Goal: Information Seeking & Learning: Learn about a topic

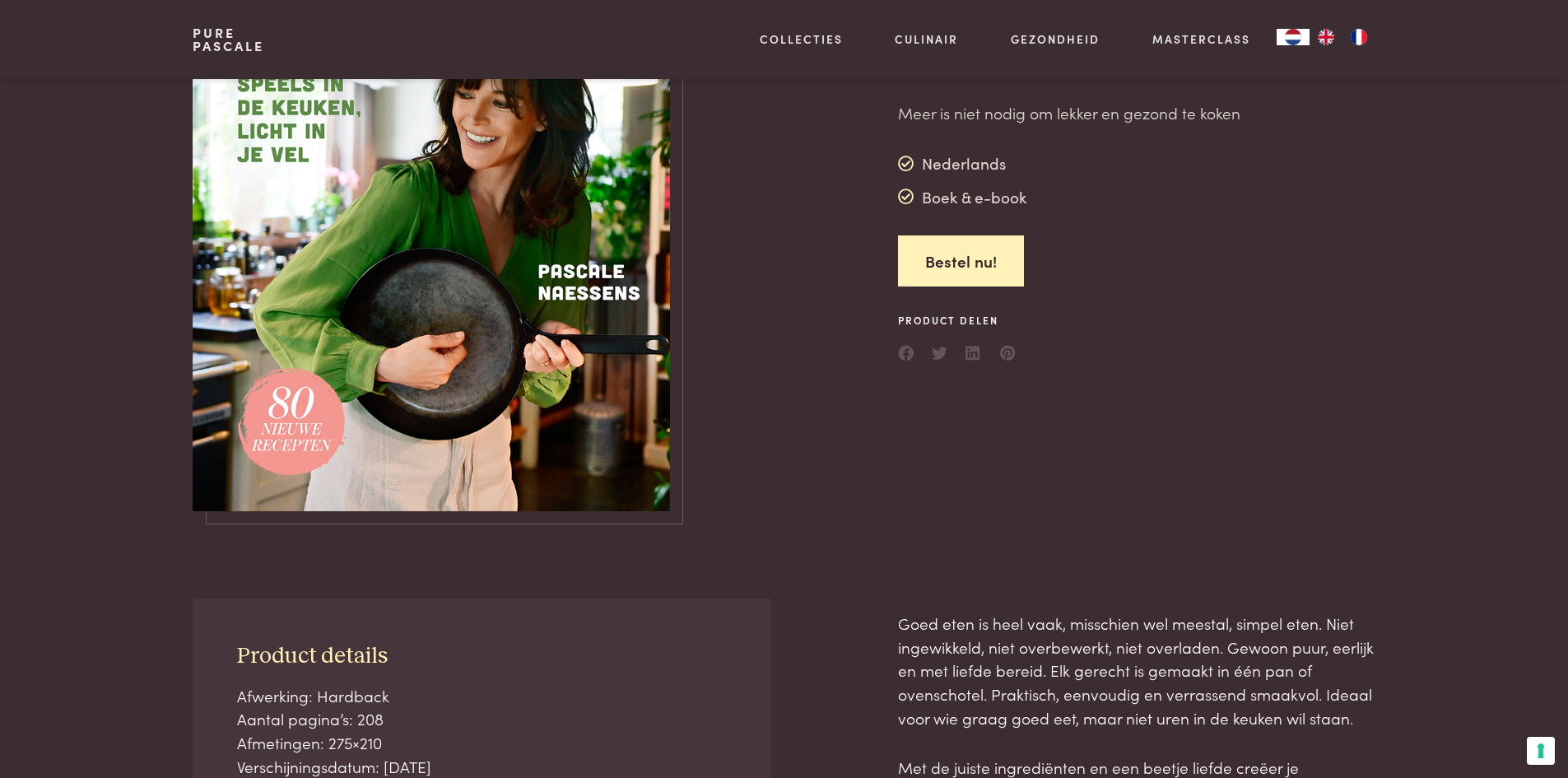
scroll to position [165, 0]
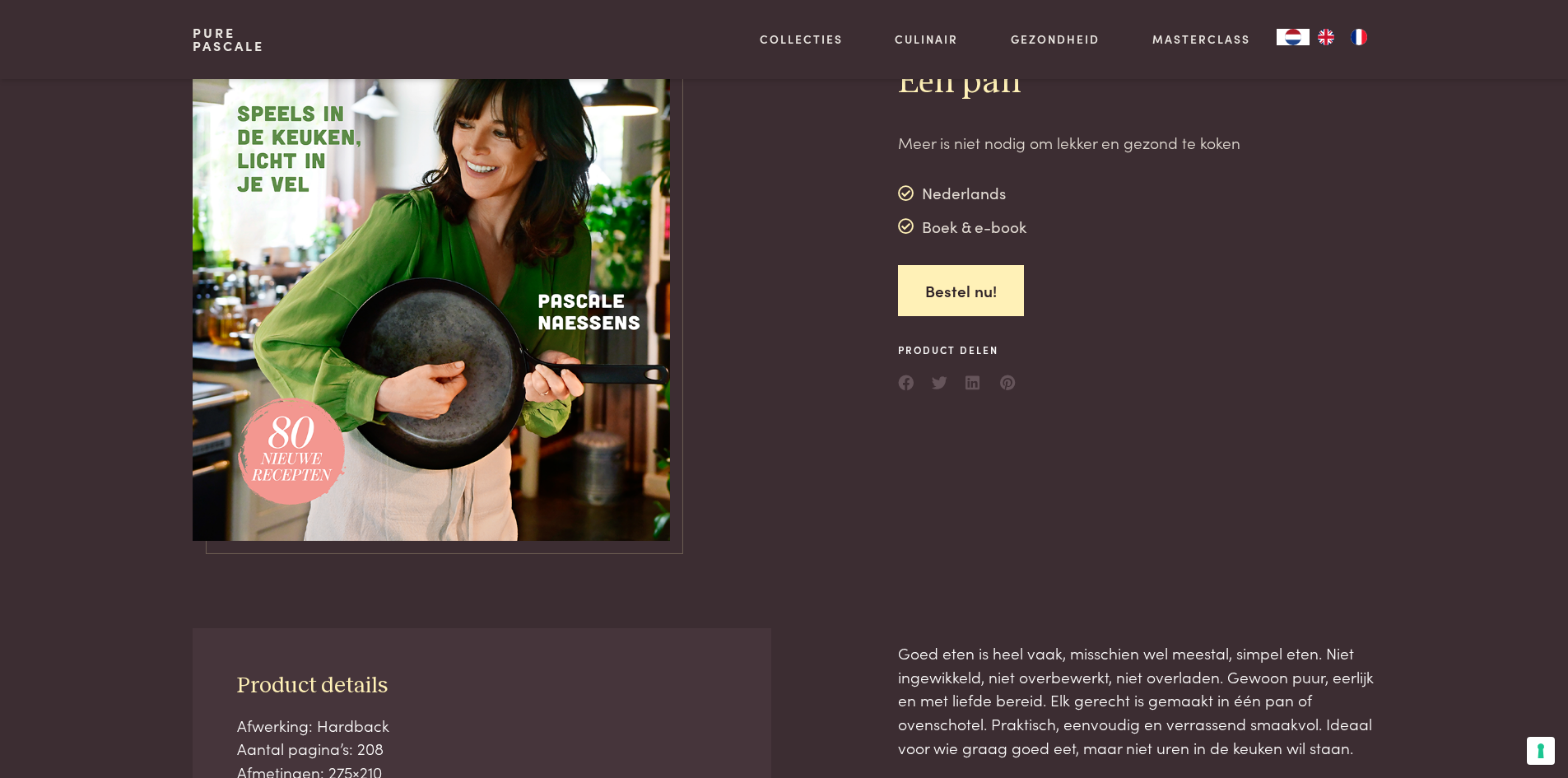
click at [604, 338] on img at bounding box center [431, 227] width 477 height 626
click at [442, 225] on img at bounding box center [431, 227] width 477 height 626
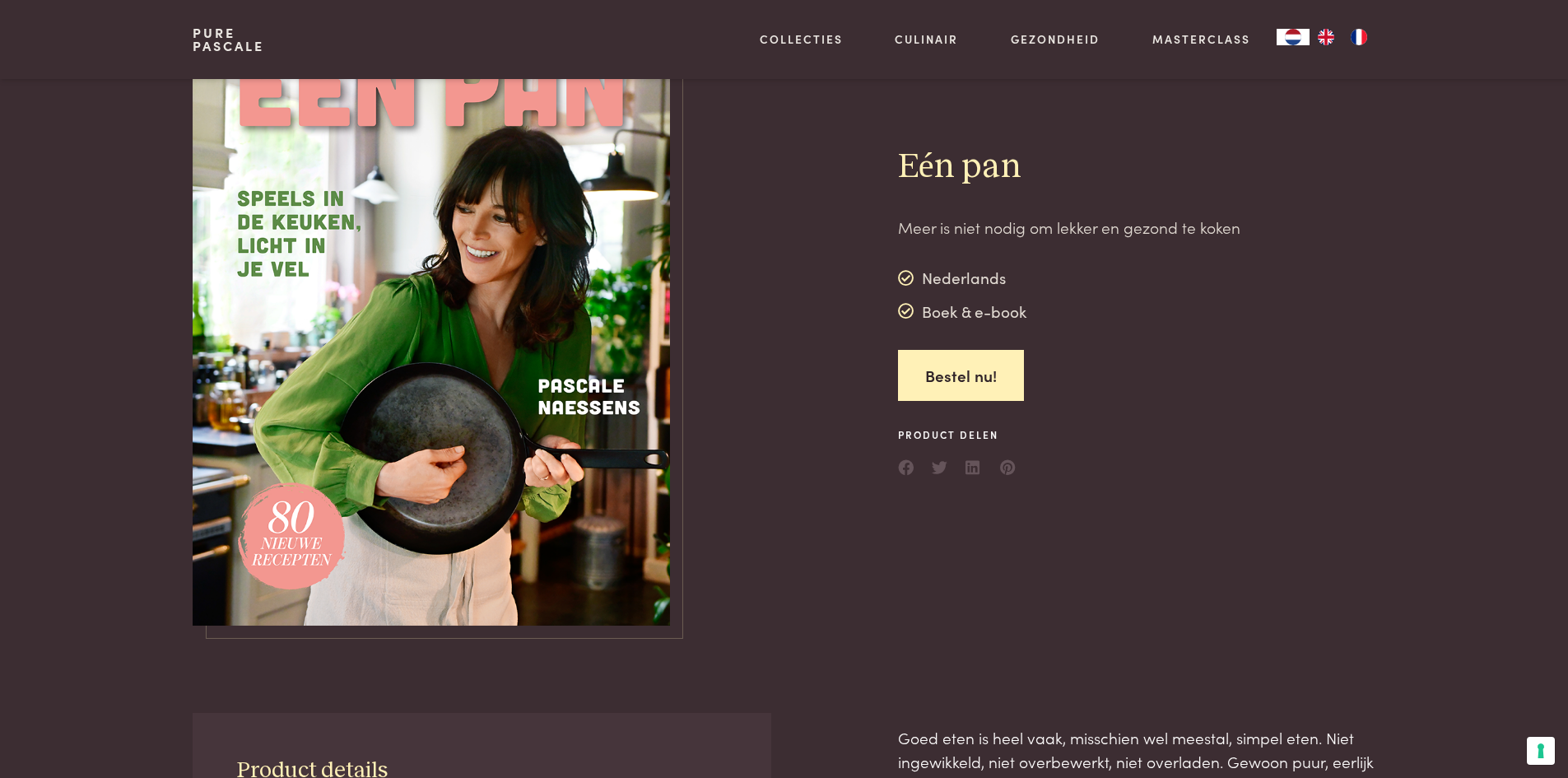
scroll to position [0, 0]
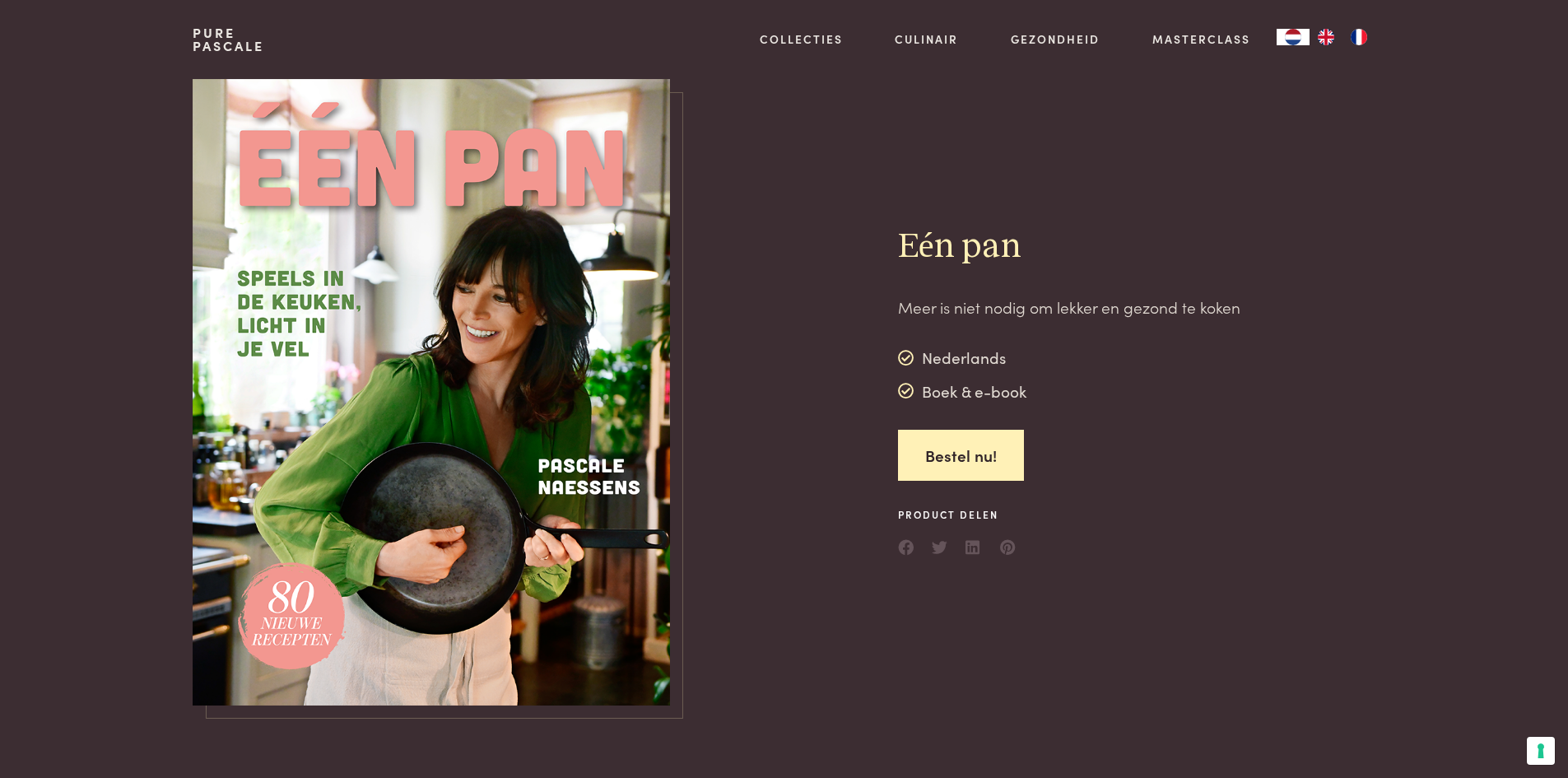
click at [579, 469] on img at bounding box center [431, 392] width 477 height 626
click at [538, 492] on img at bounding box center [431, 392] width 477 height 626
click at [302, 588] on img at bounding box center [431, 392] width 477 height 626
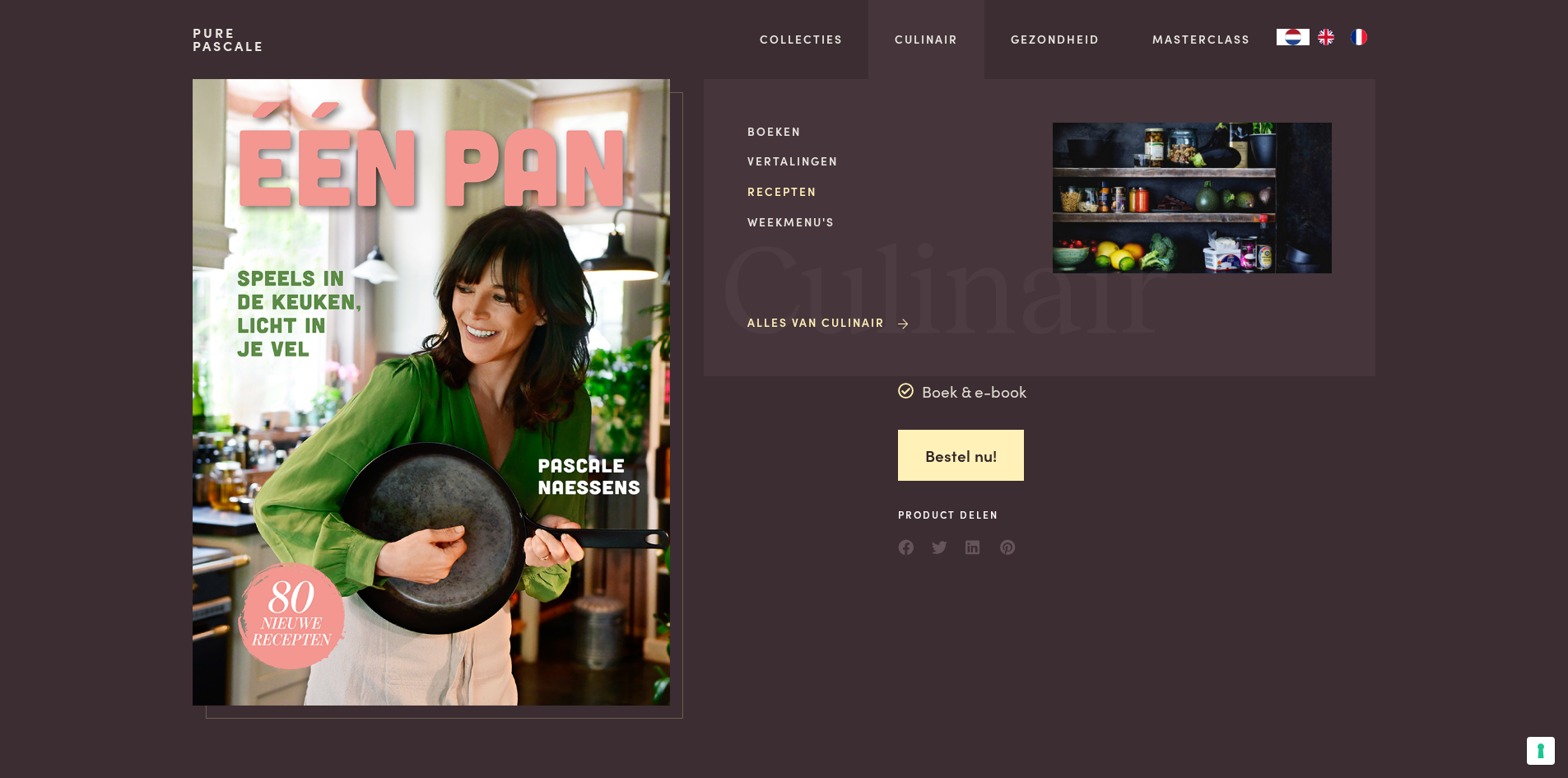
click at [778, 195] on link "Recepten" at bounding box center [887, 191] width 279 height 17
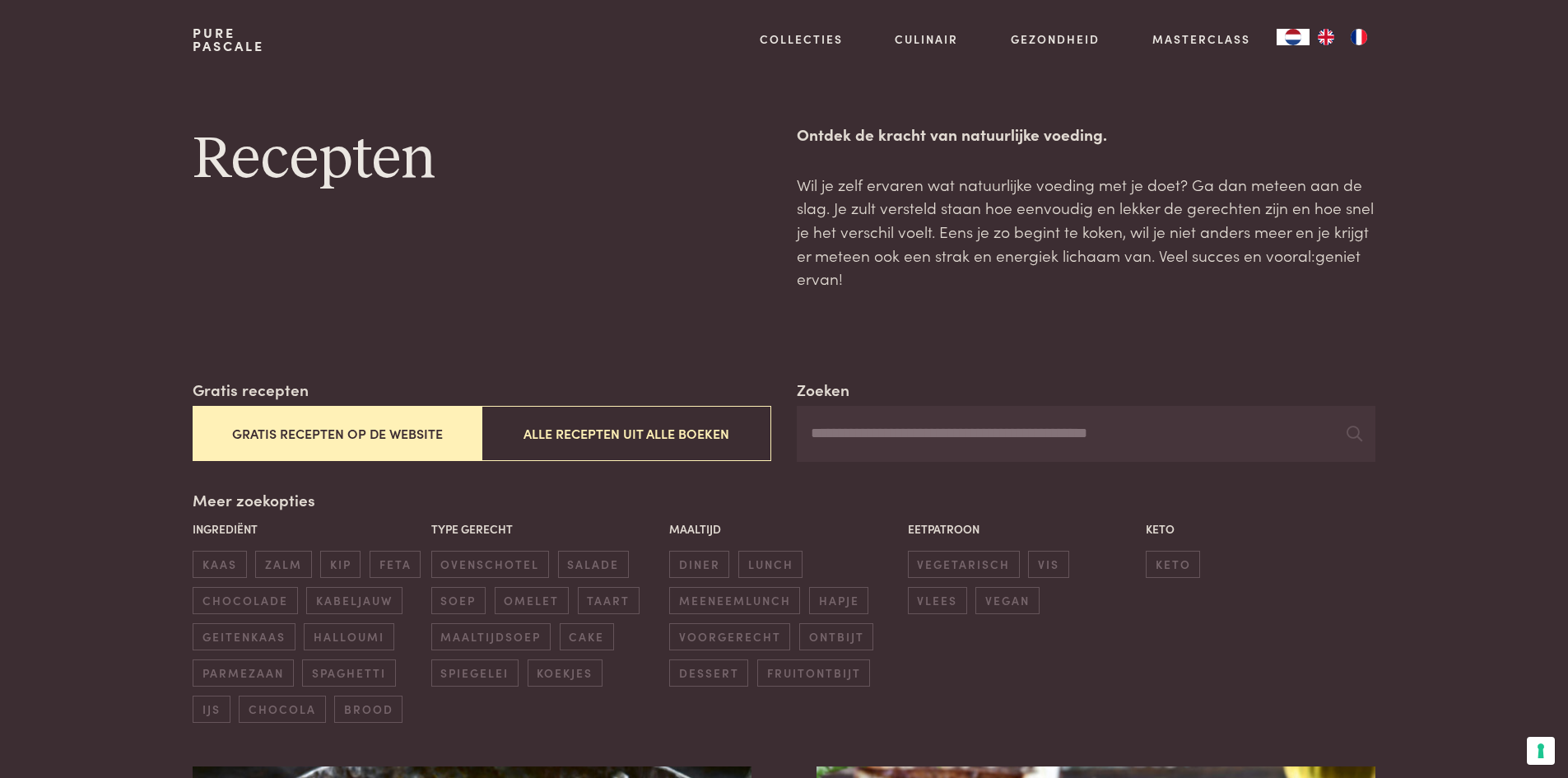
drag, startPoint x: 610, startPoint y: 435, endPoint x: 266, endPoint y: 5, distance: 550.7
click at [606, 435] on button "Alle recepten uit alle boeken" at bounding box center [626, 434] width 289 height 55
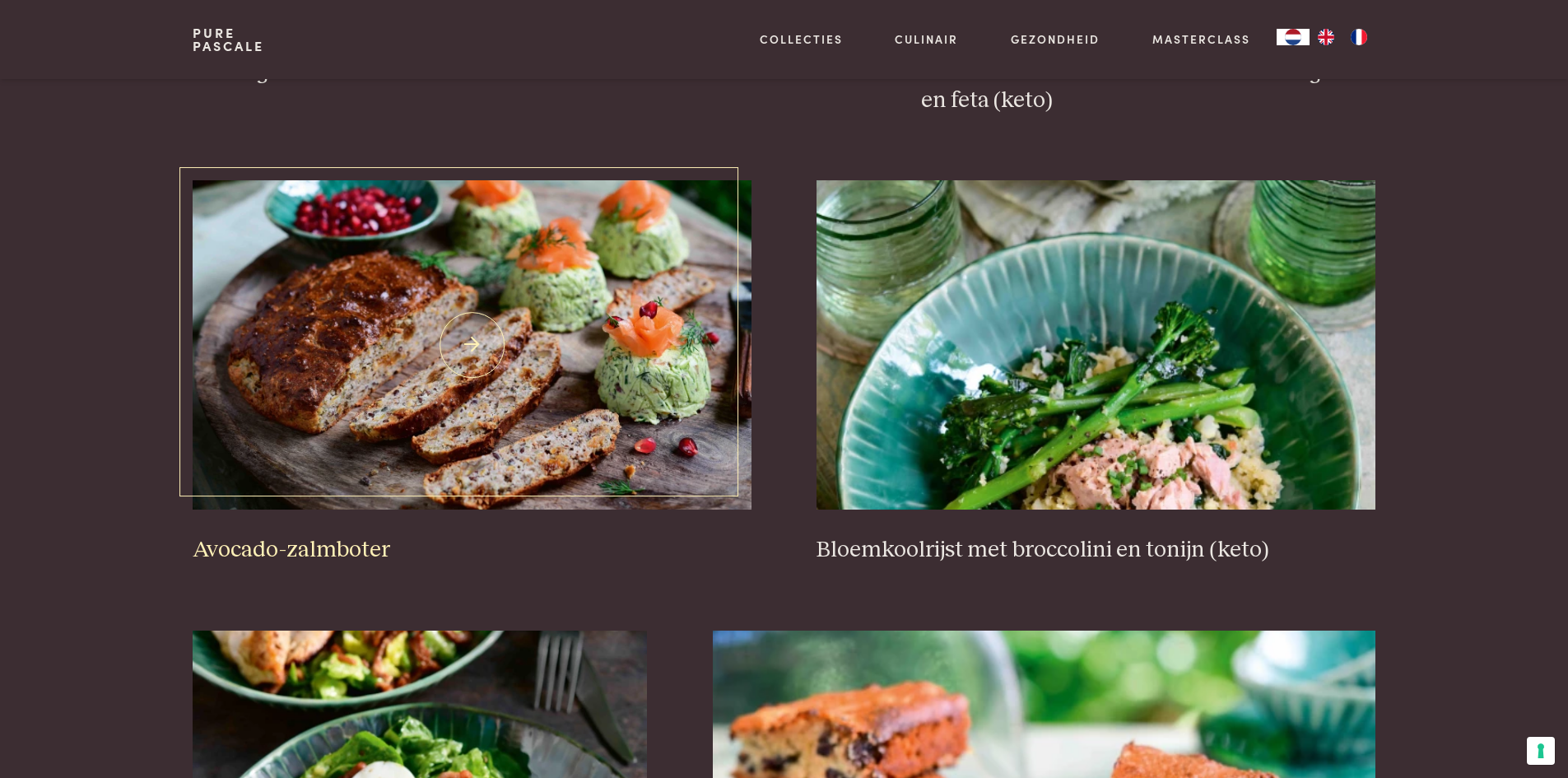
scroll to position [2024, 0]
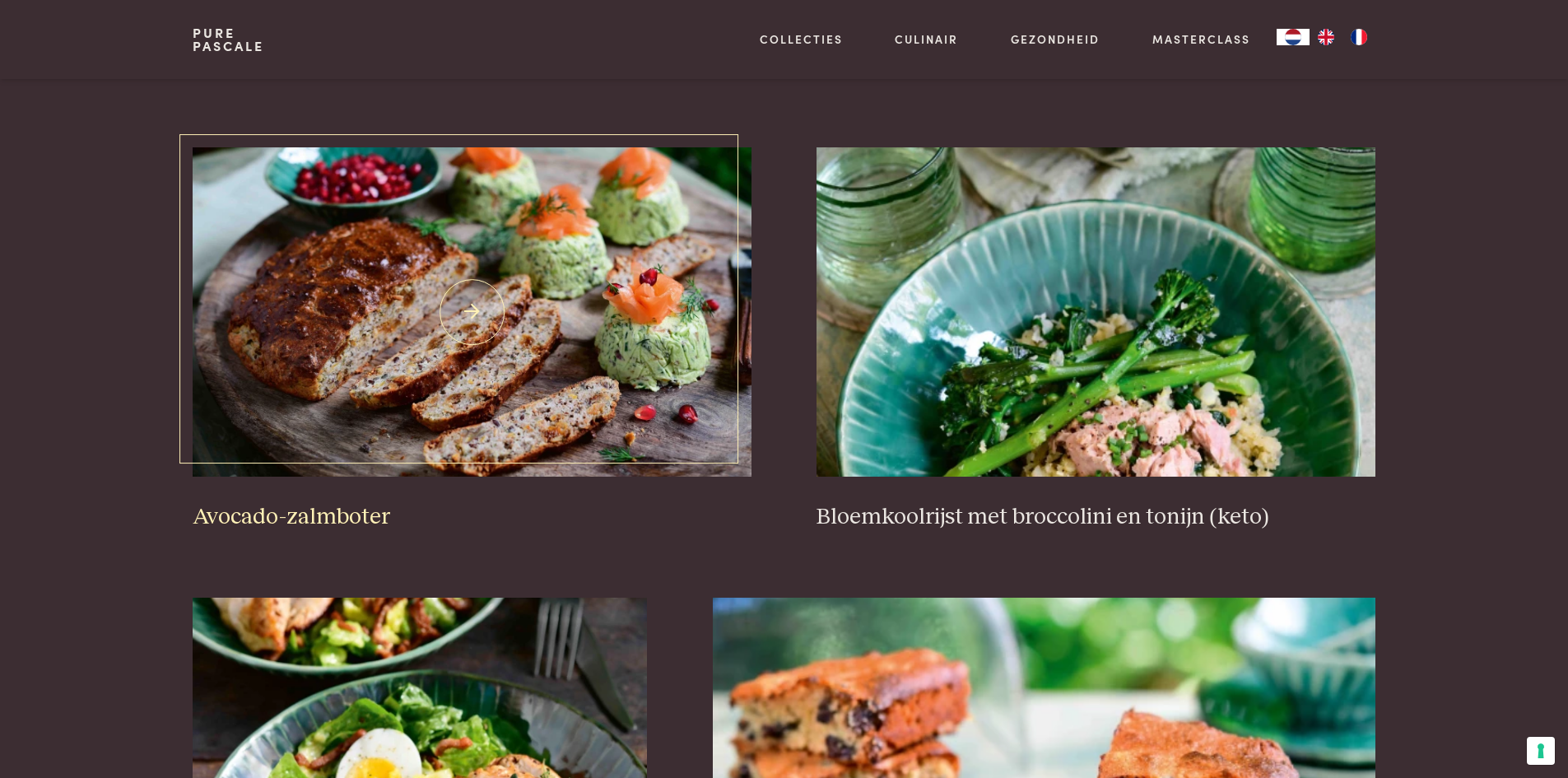
click at [627, 264] on img at bounding box center [471, 311] width 558 height 329
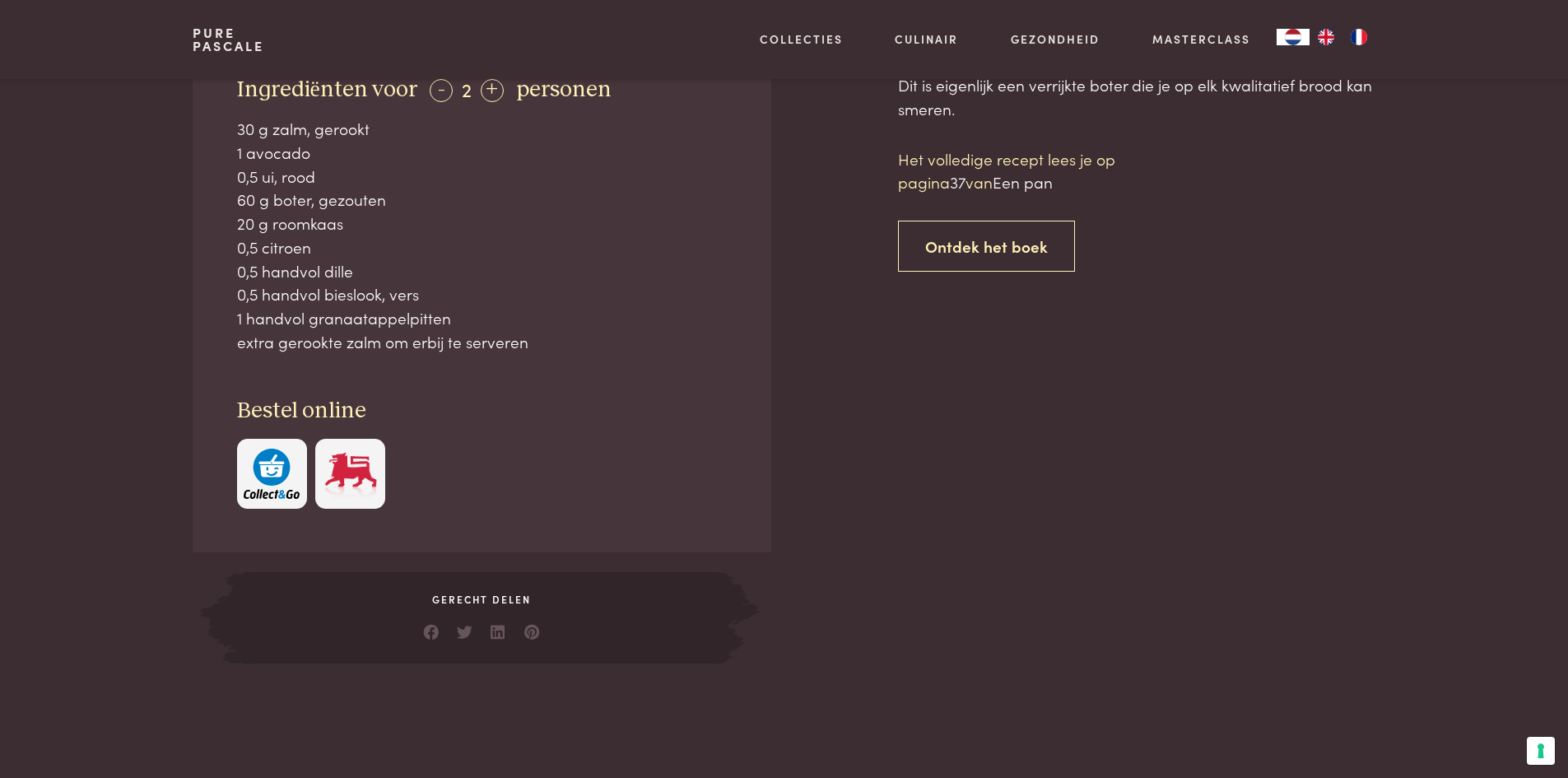
scroll to position [741, 0]
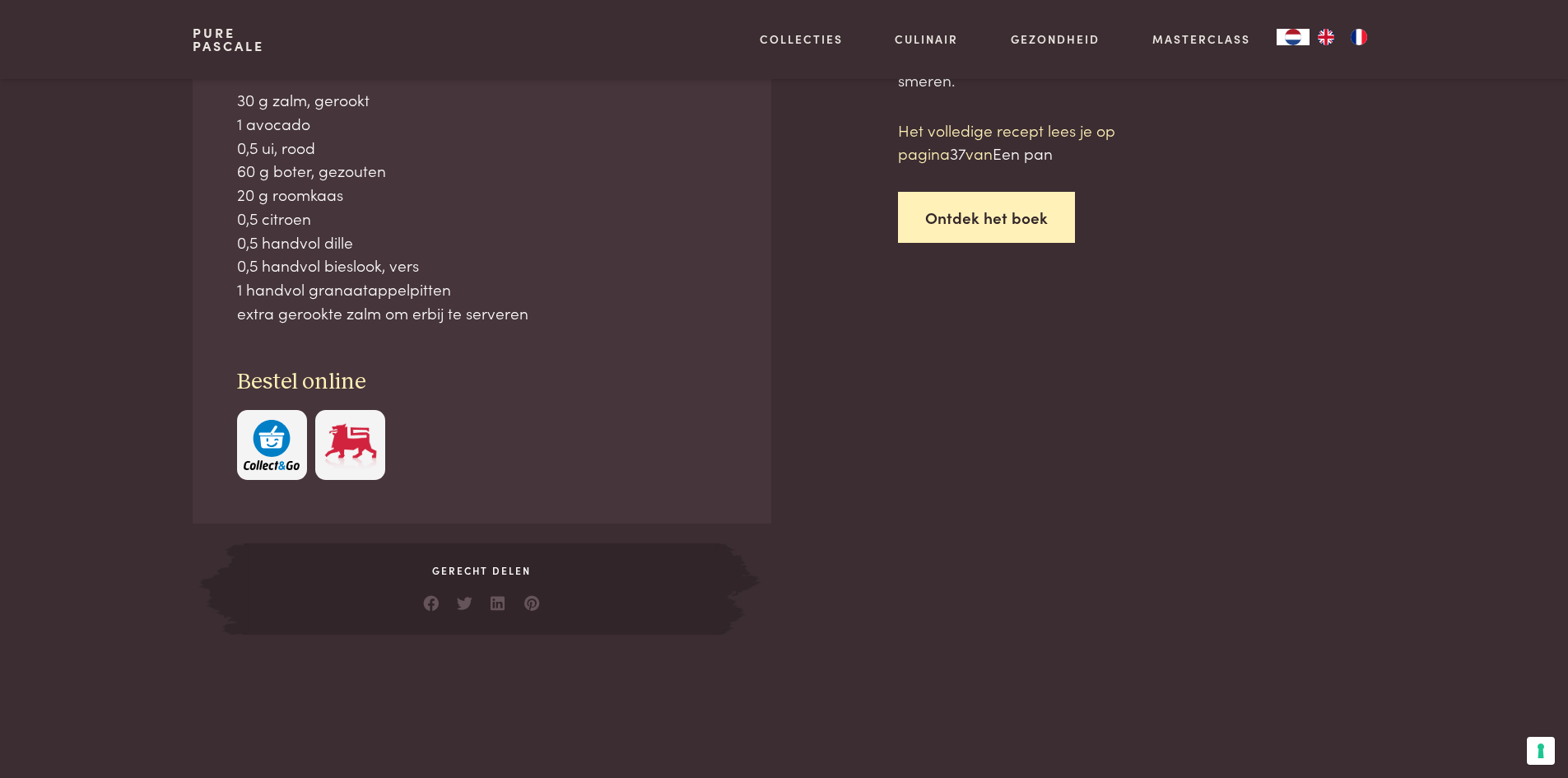
click at [1020, 214] on link "Ontdek het boek" at bounding box center [987, 217] width 177 height 51
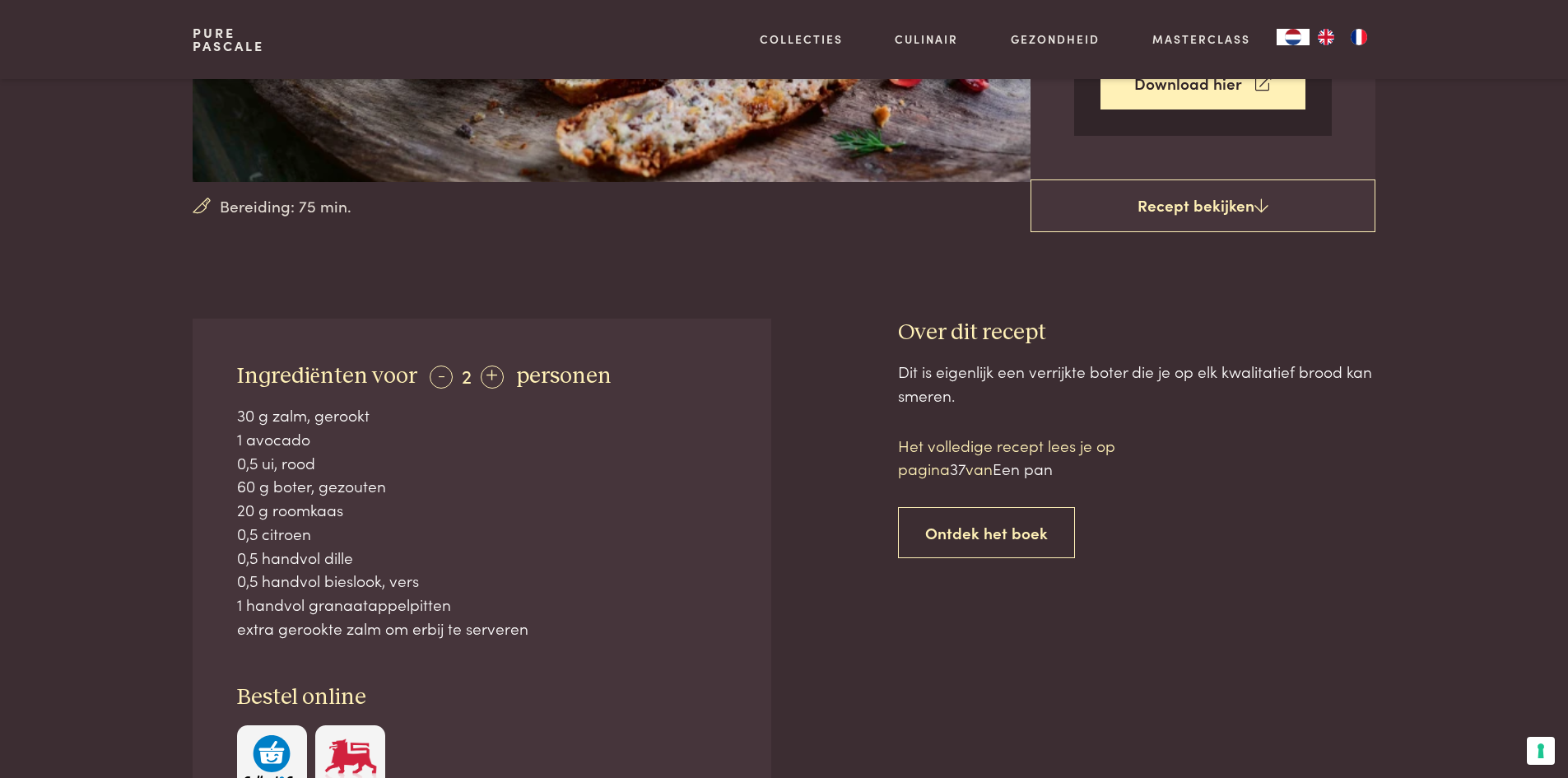
scroll to position [397, 0]
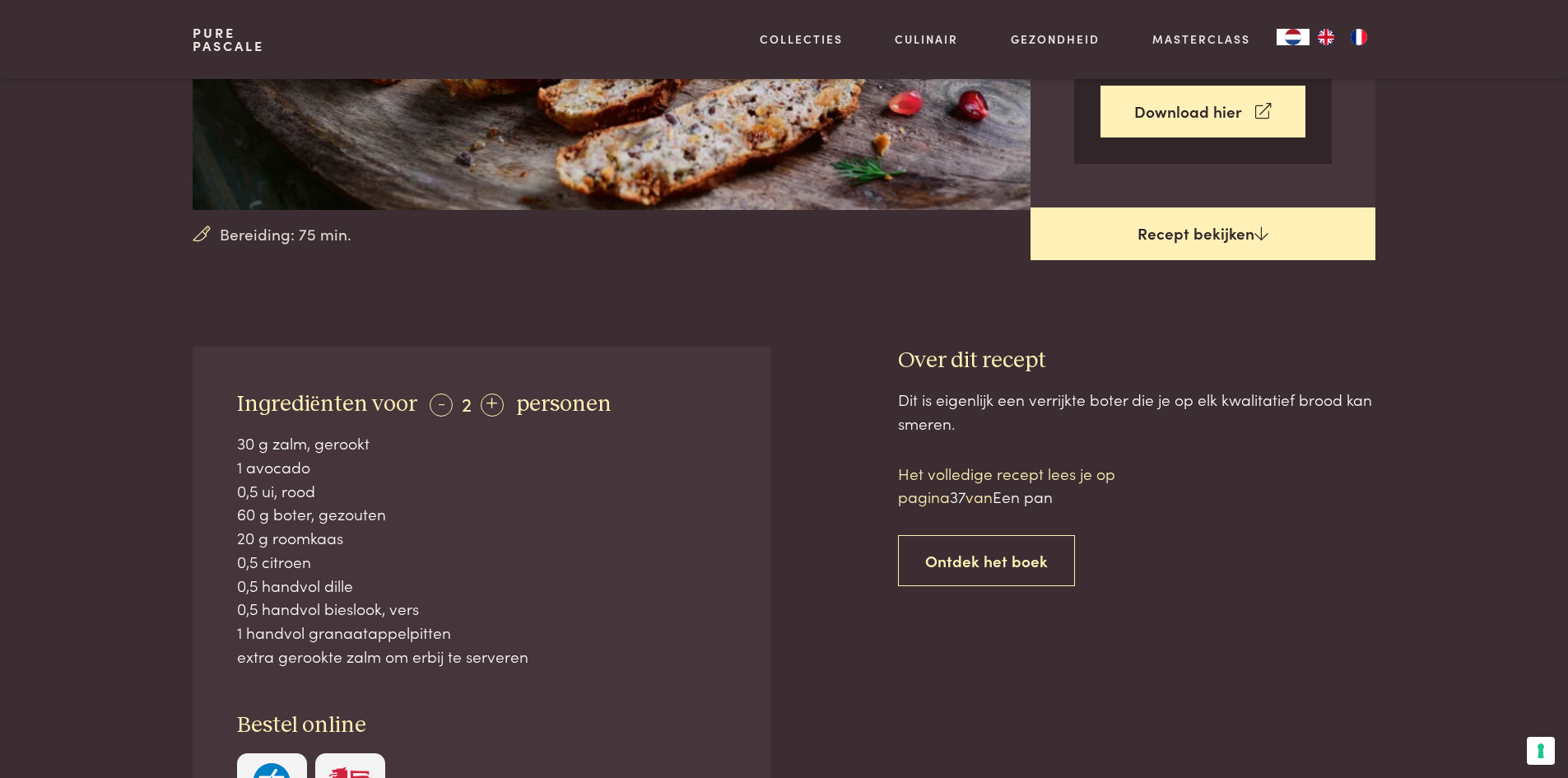
click at [1114, 247] on link "Recept bekijken" at bounding box center [1203, 233] width 345 height 52
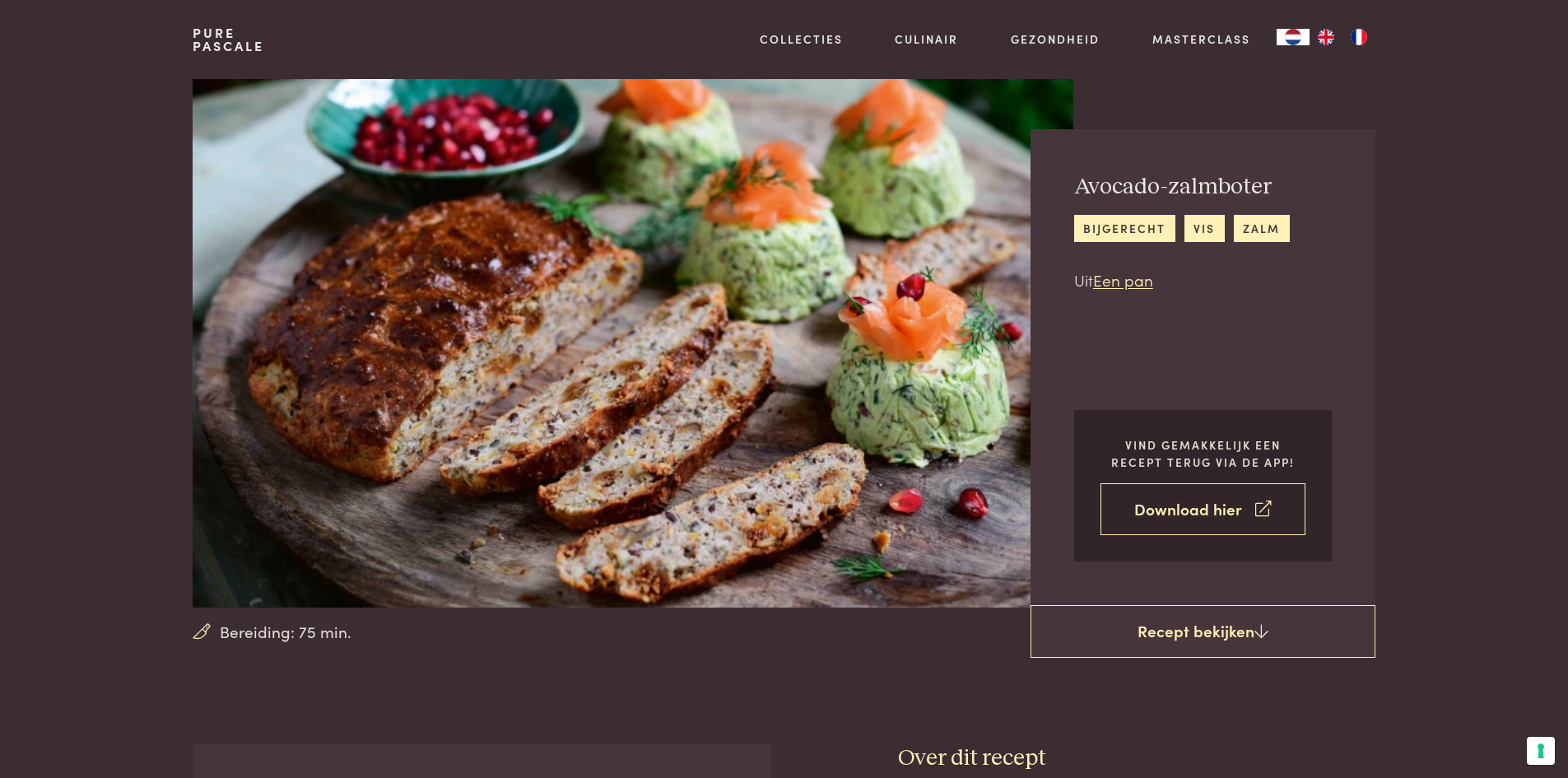
click at [1193, 505] on link "Download hier" at bounding box center [1203, 509] width 205 height 51
